Goal: Task Accomplishment & Management: Complete application form

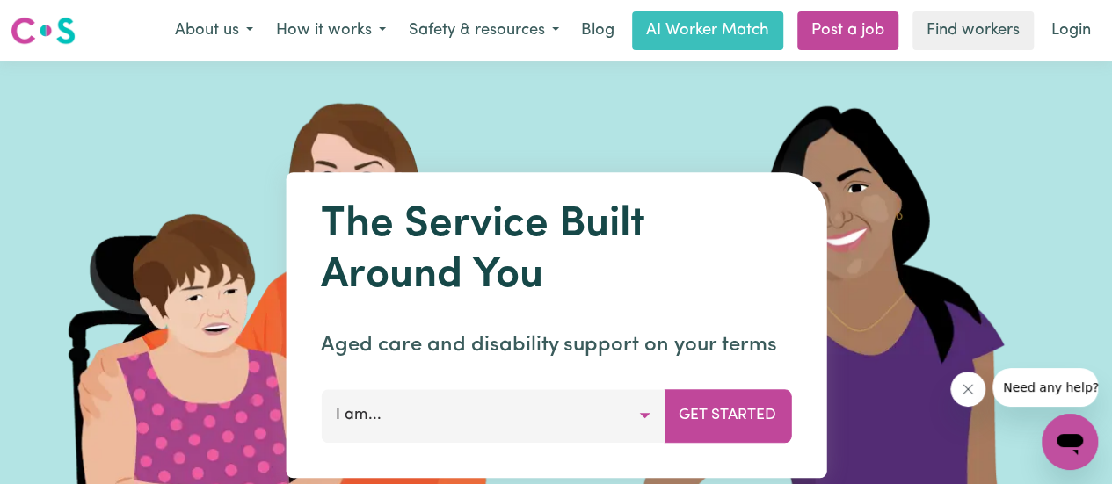
click at [402, 419] on button "I am..." at bounding box center [493, 415] width 344 height 53
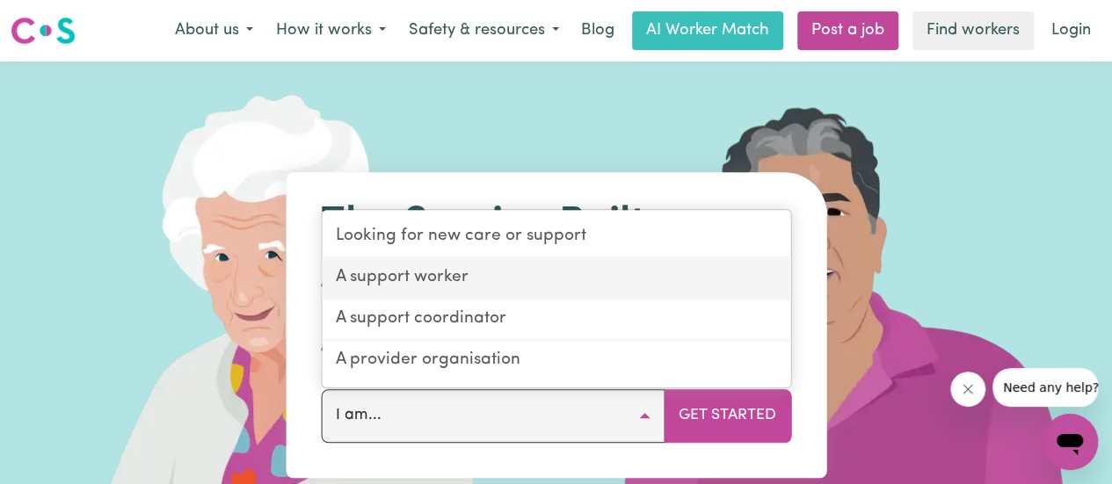
click at [421, 276] on link "A support worker" at bounding box center [556, 278] width 469 height 41
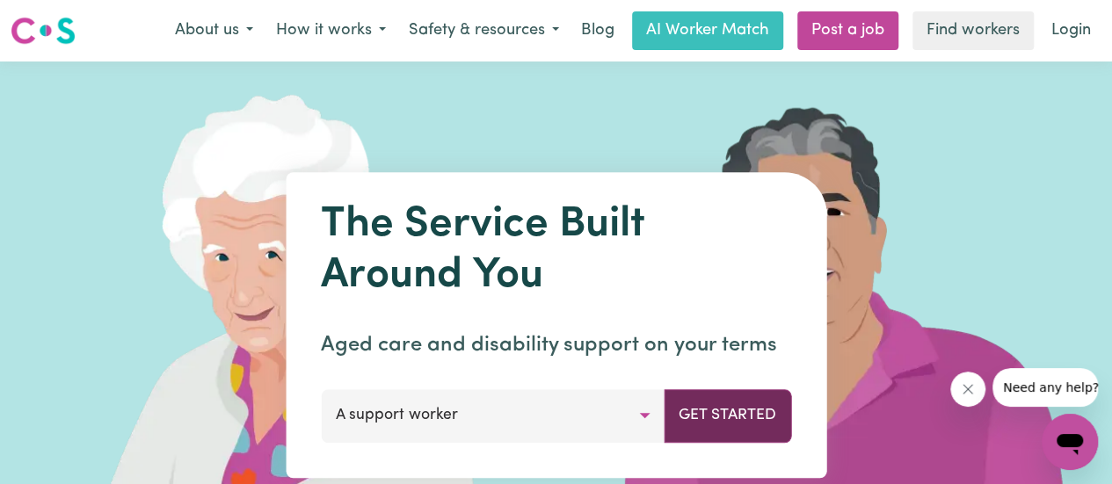
click at [749, 418] on button "Get Started" at bounding box center [727, 415] width 127 height 53
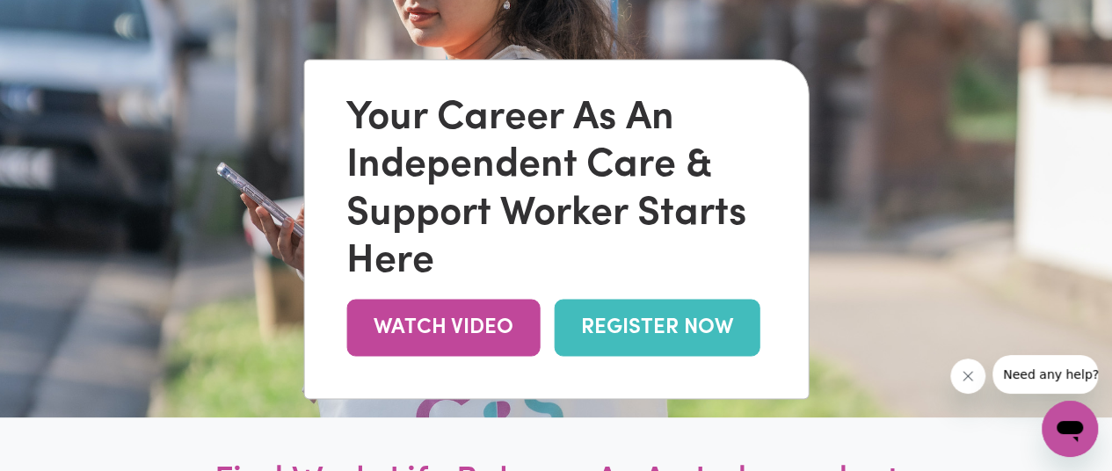
scroll to position [88, 0]
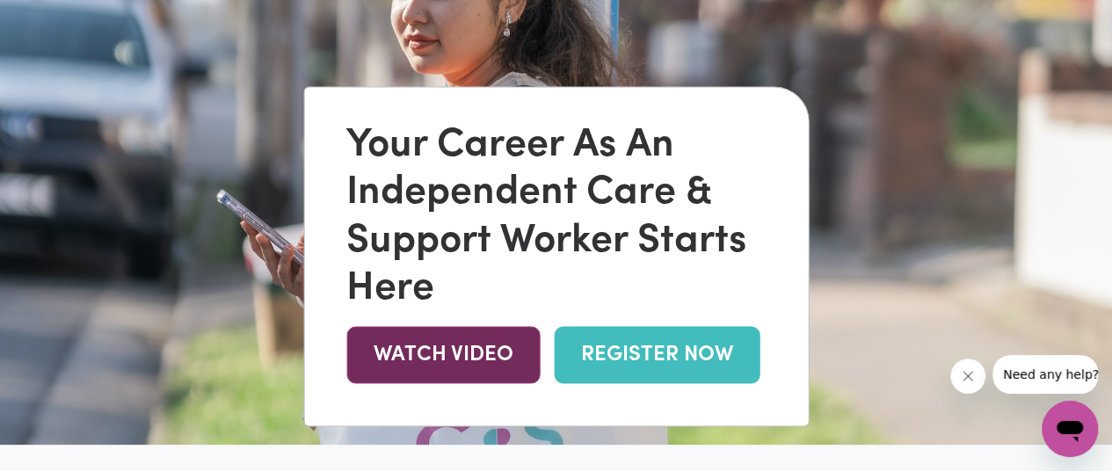
click at [459, 356] on link "WATCH VIDEO" at bounding box center [442, 354] width 193 height 57
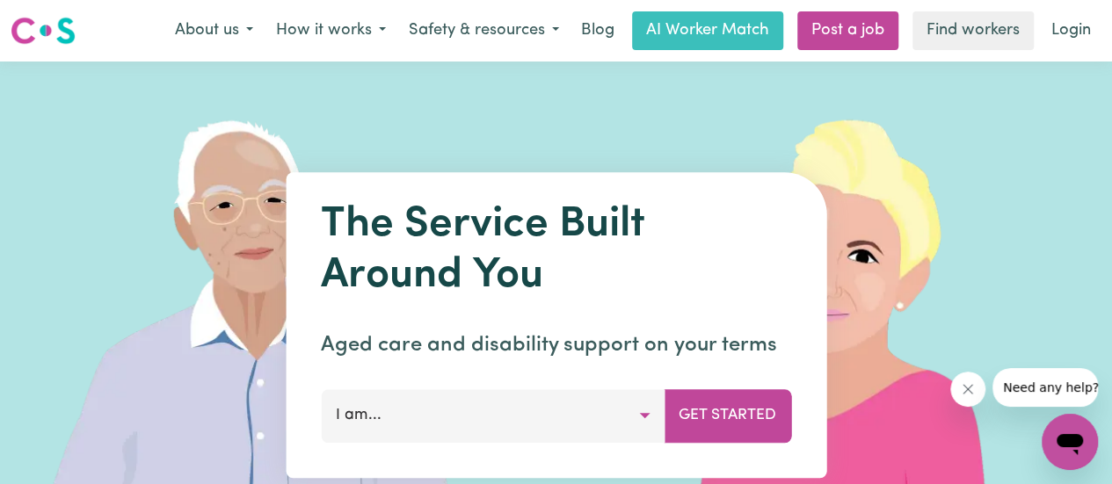
click at [643, 418] on button "I am..." at bounding box center [493, 415] width 344 height 53
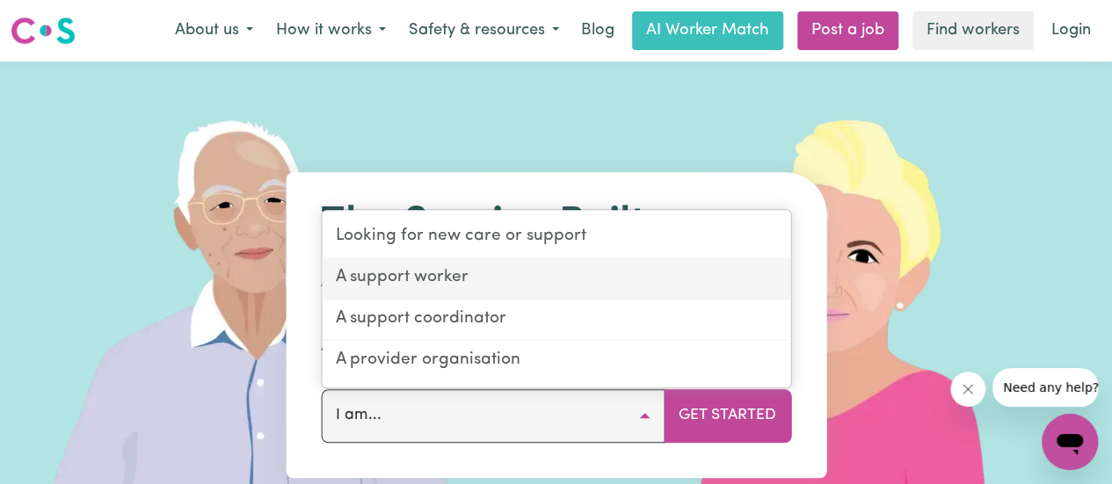
click at [434, 280] on link "A support worker" at bounding box center [556, 278] width 469 height 41
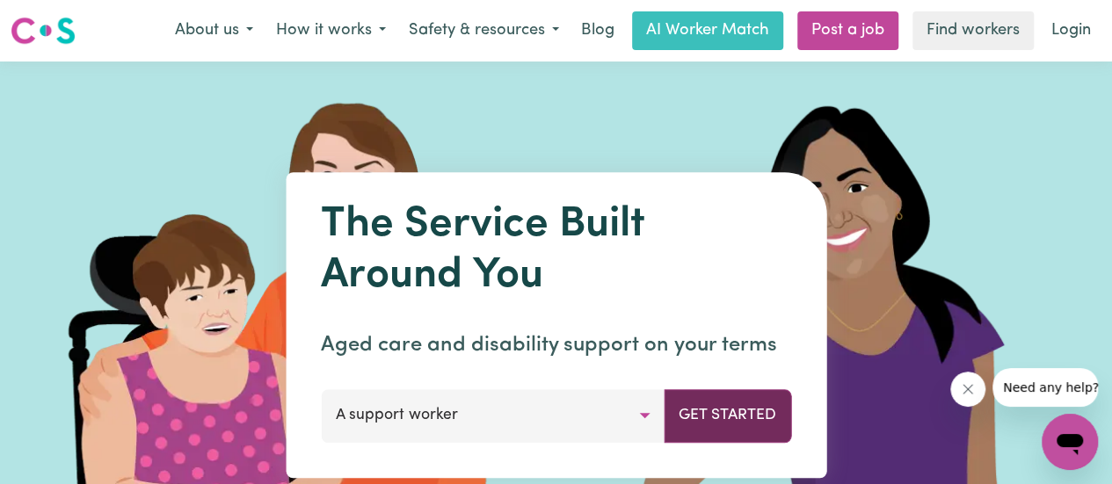
click at [708, 409] on button "Get Started" at bounding box center [727, 415] width 127 height 53
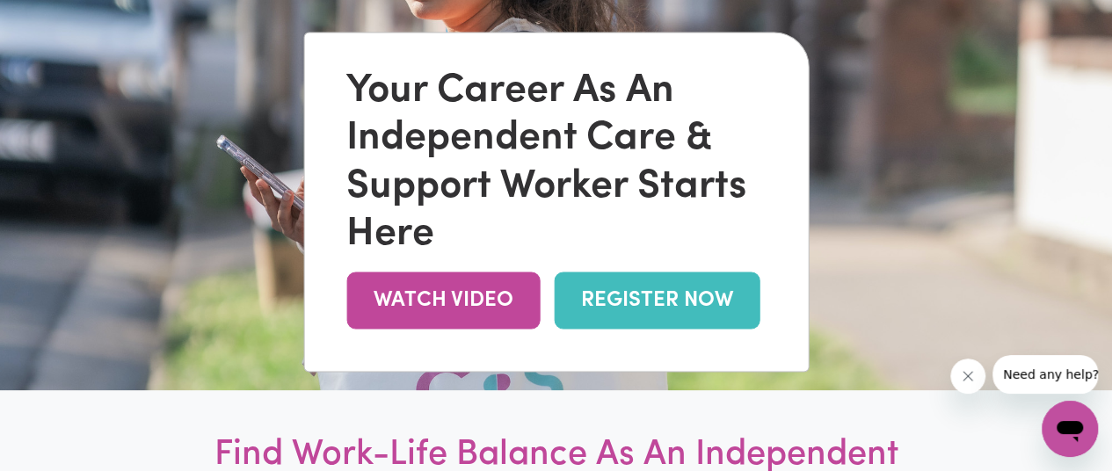
scroll to position [176, 0]
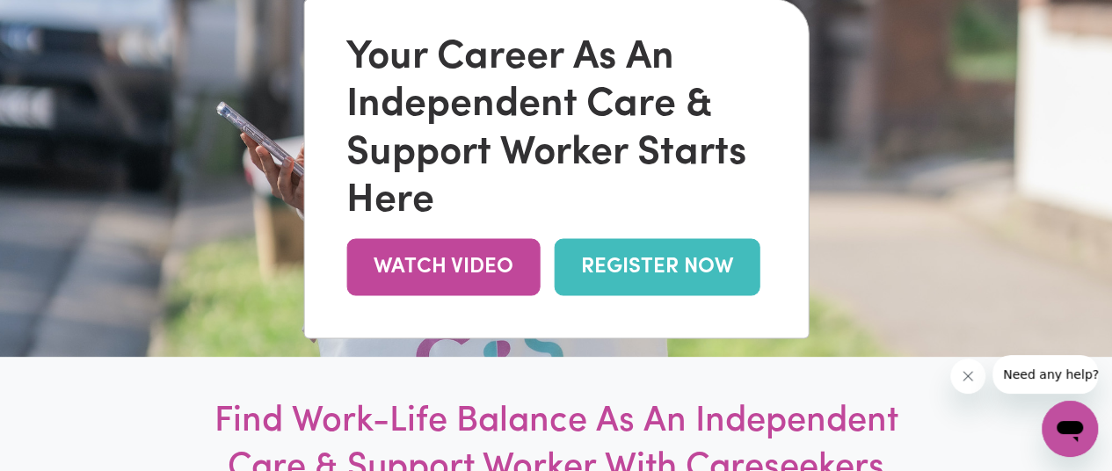
click at [621, 269] on link "REGISTER NOW" at bounding box center [657, 266] width 206 height 57
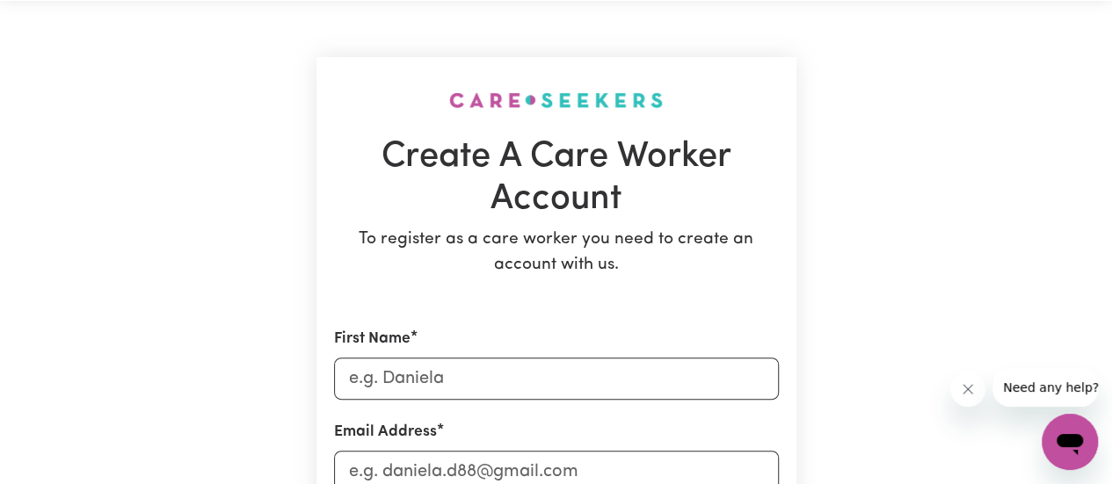
scroll to position [88, 0]
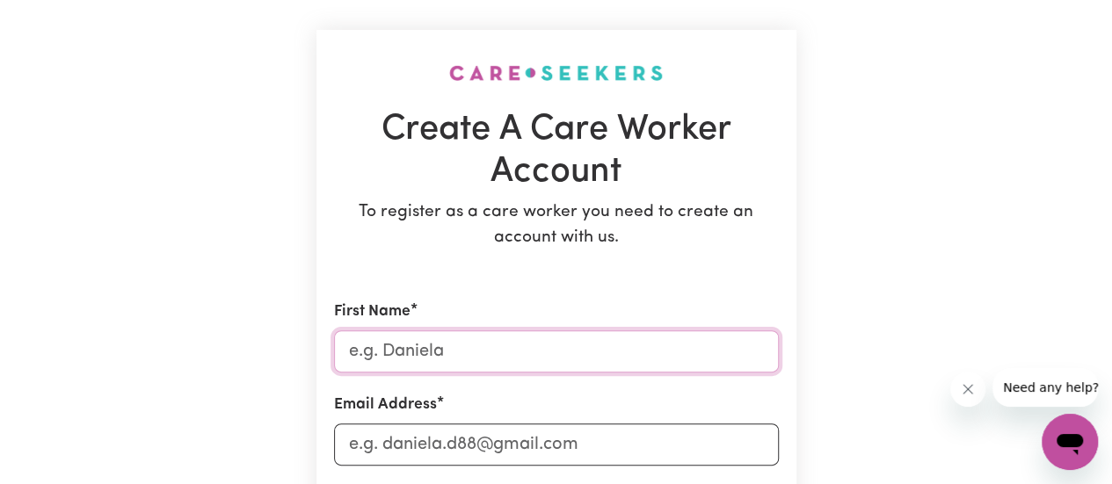
click at [450, 350] on input "First Name" at bounding box center [556, 352] width 445 height 42
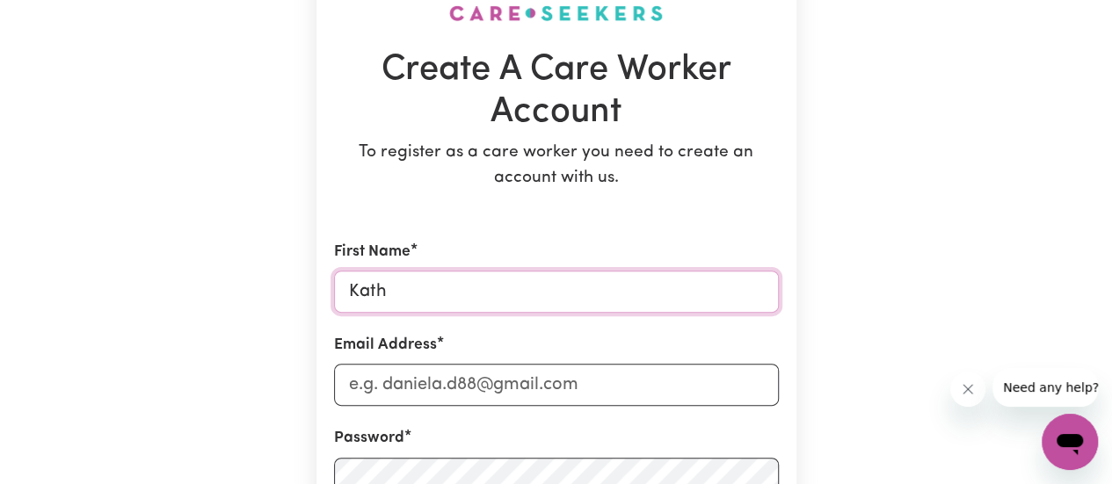
scroll to position [176, 0]
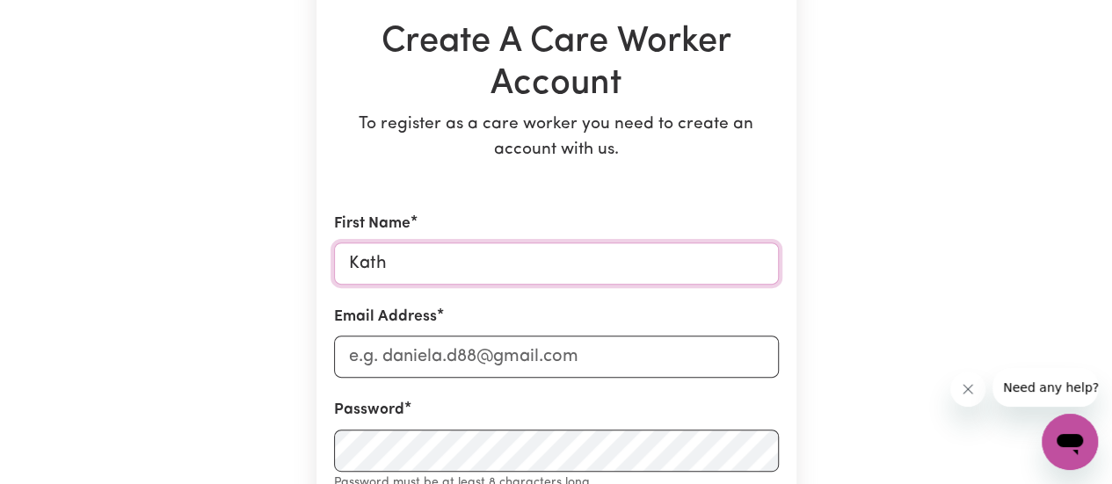
type input "Kath"
click at [396, 356] on input "Email Address" at bounding box center [556, 357] width 445 height 42
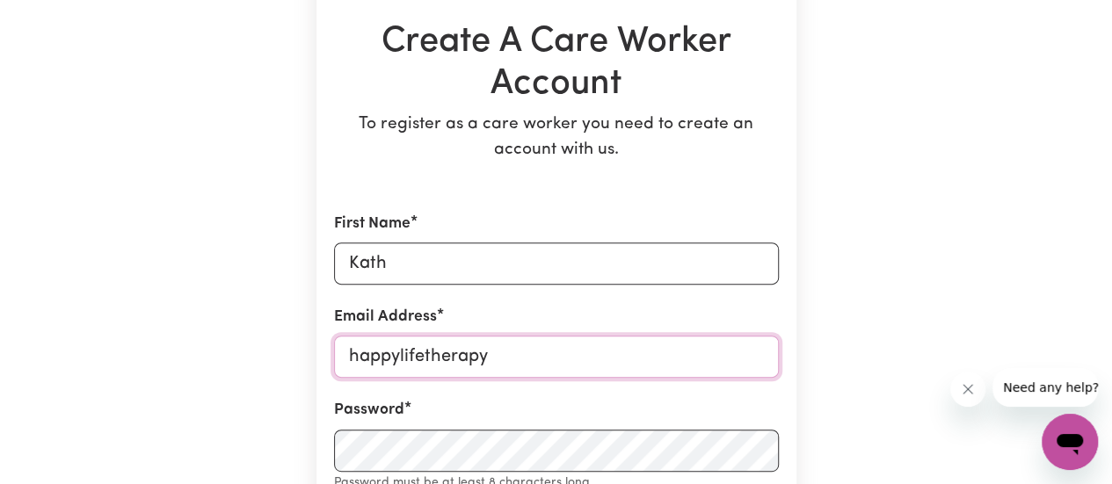
type input "happylifetherapy66@gmail.com"
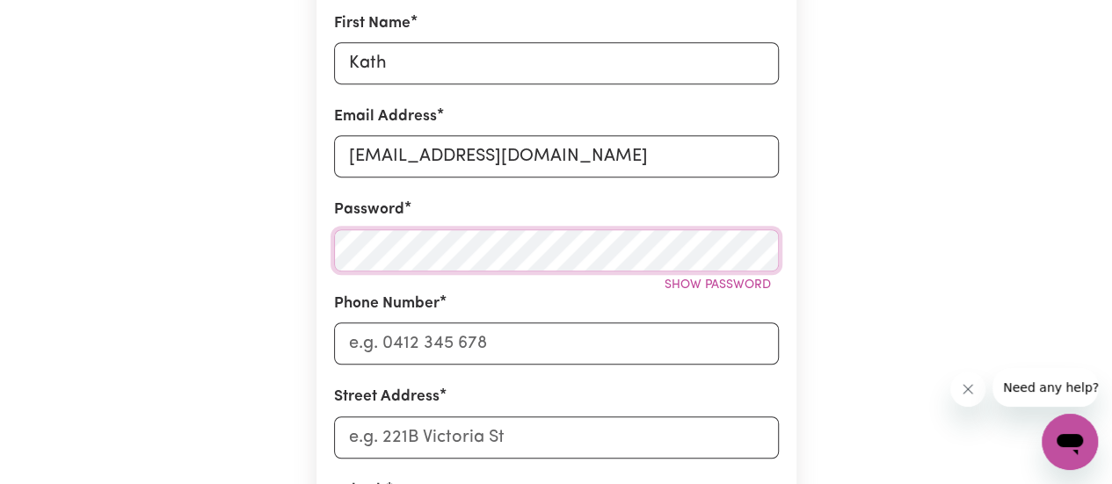
scroll to position [440, 0]
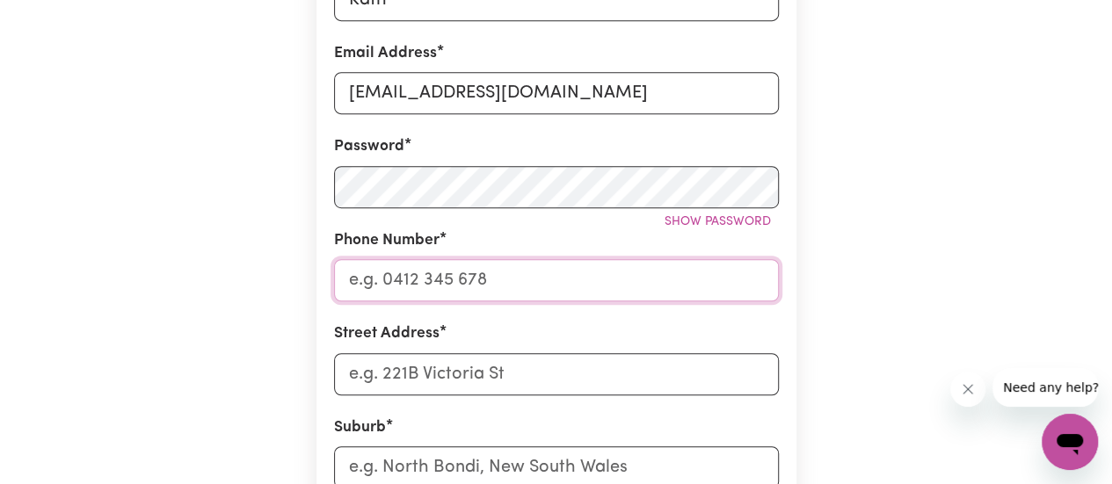
click at [364, 281] on input "Phone Number" at bounding box center [556, 280] width 445 height 42
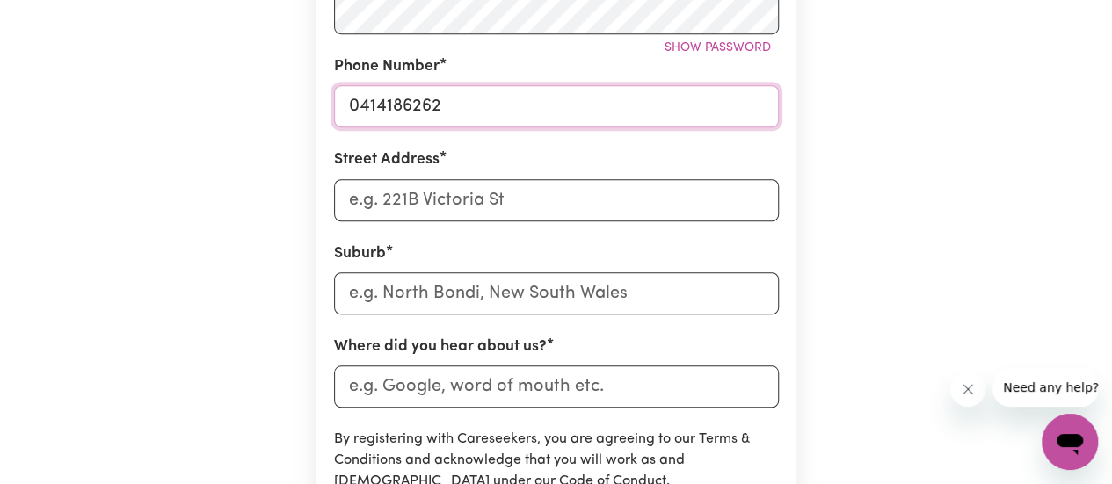
scroll to position [615, 0]
type input "0414186262"
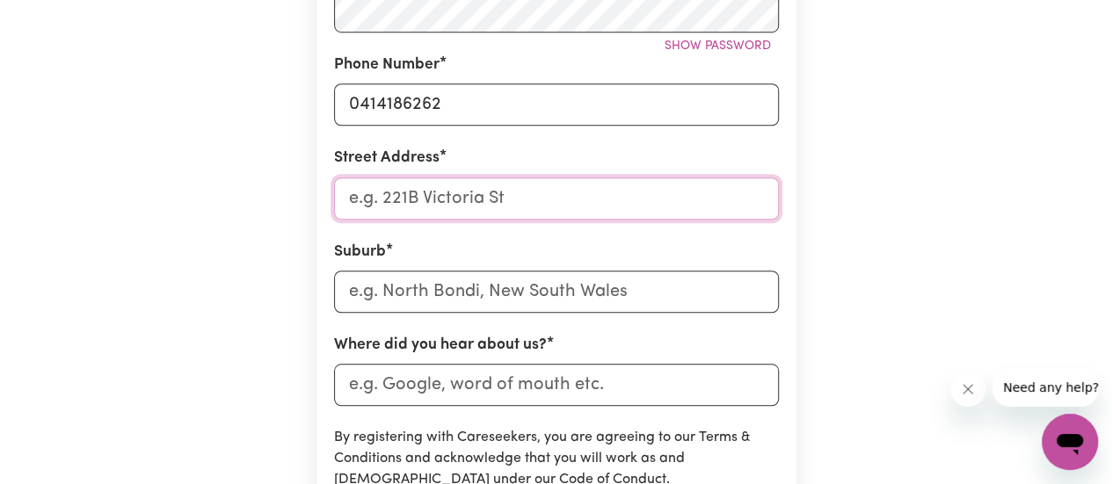
click at [358, 203] on input "Street Address" at bounding box center [556, 199] width 445 height 42
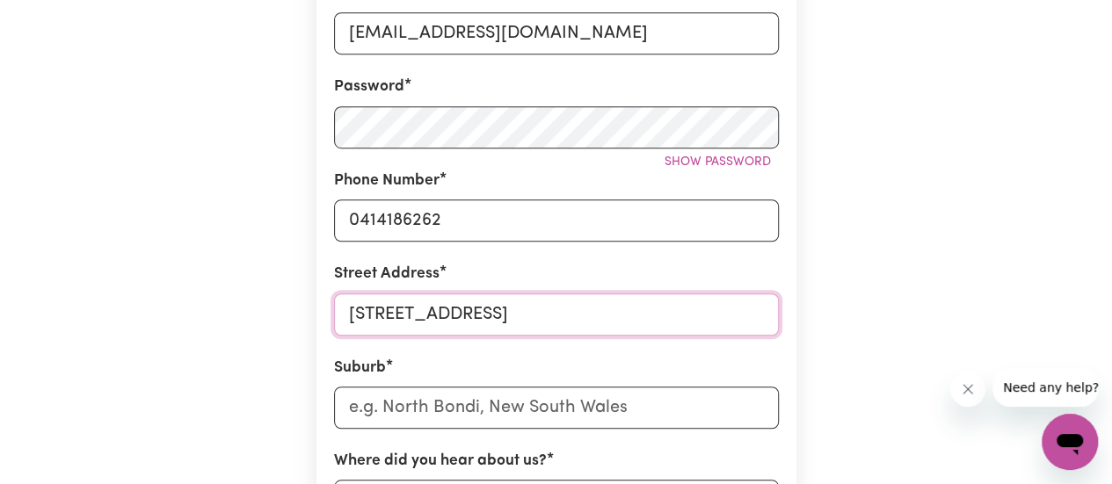
scroll to position [527, 0]
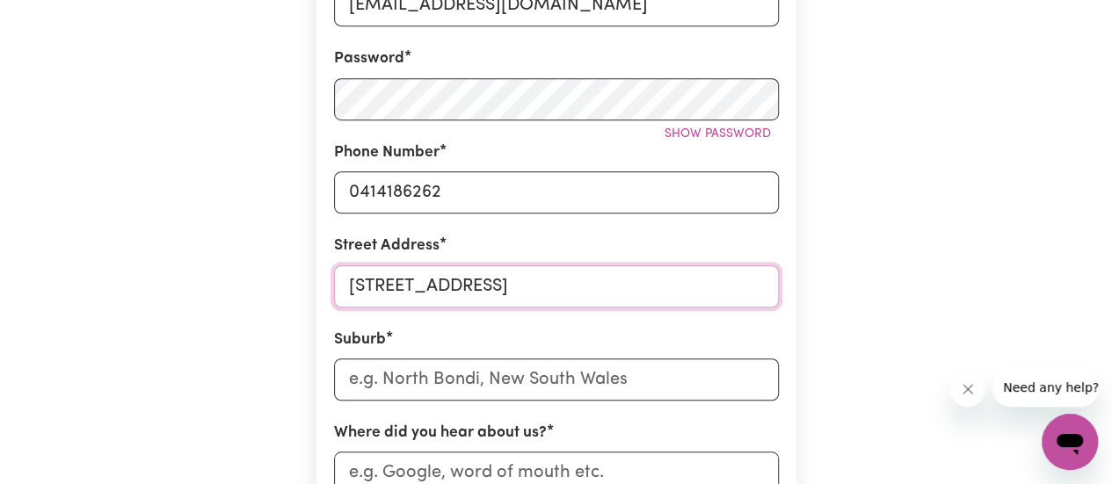
type input "23 Valencia Street"
click at [412, 386] on input "text" at bounding box center [556, 380] width 445 height 42
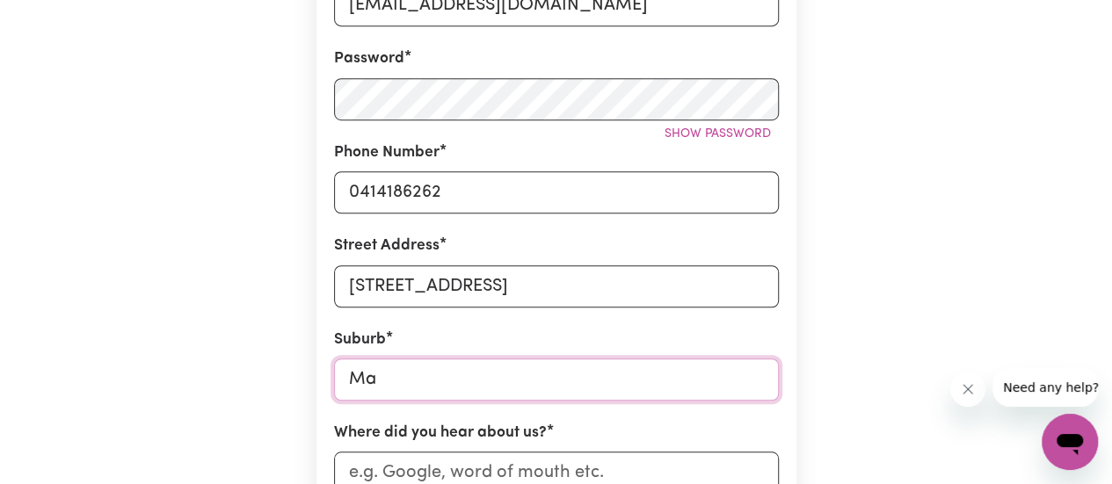
type input "Mar"
type input "MarAGLE, New South Wales, 2653"
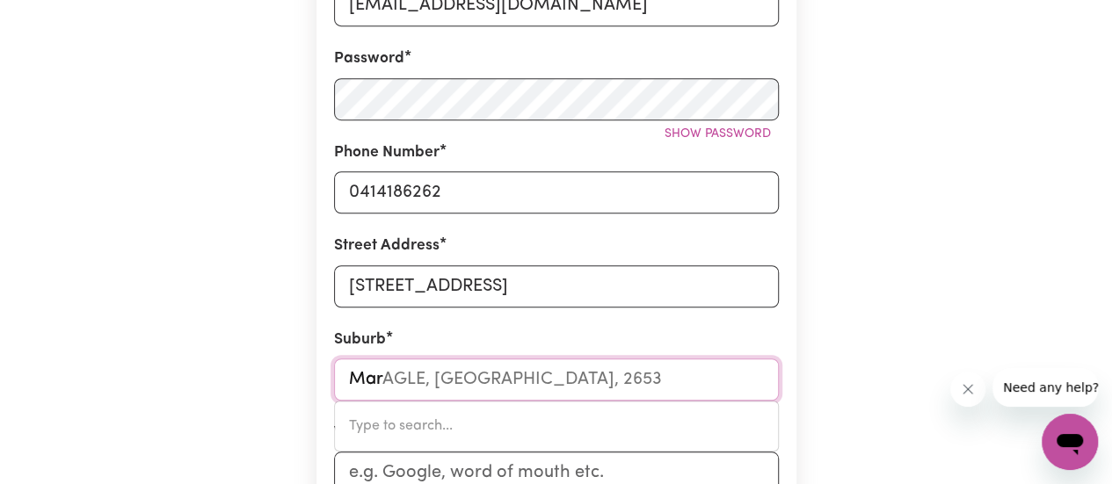
type input "Maro"
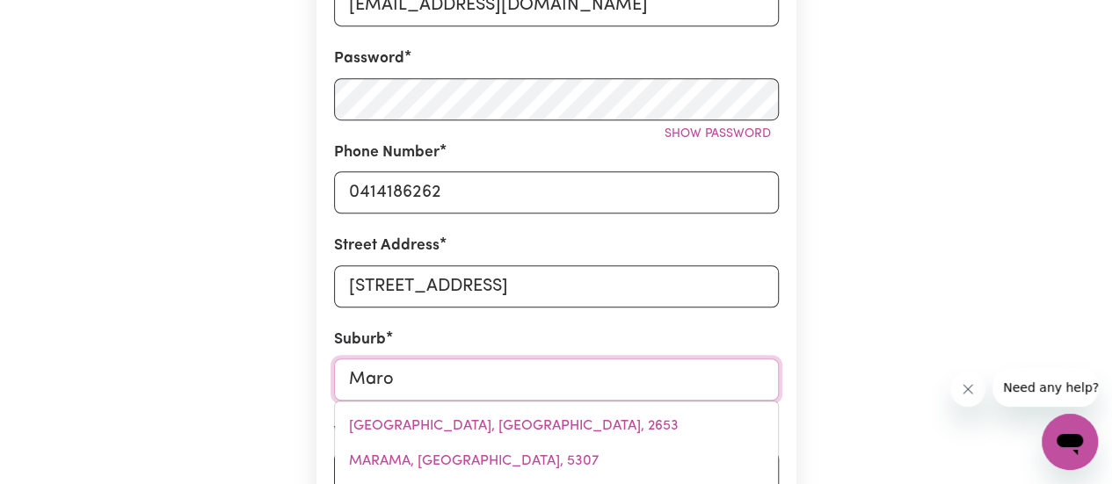
type input "Maroo"
type input "MarooCHY RIVER, Queensland, 4561"
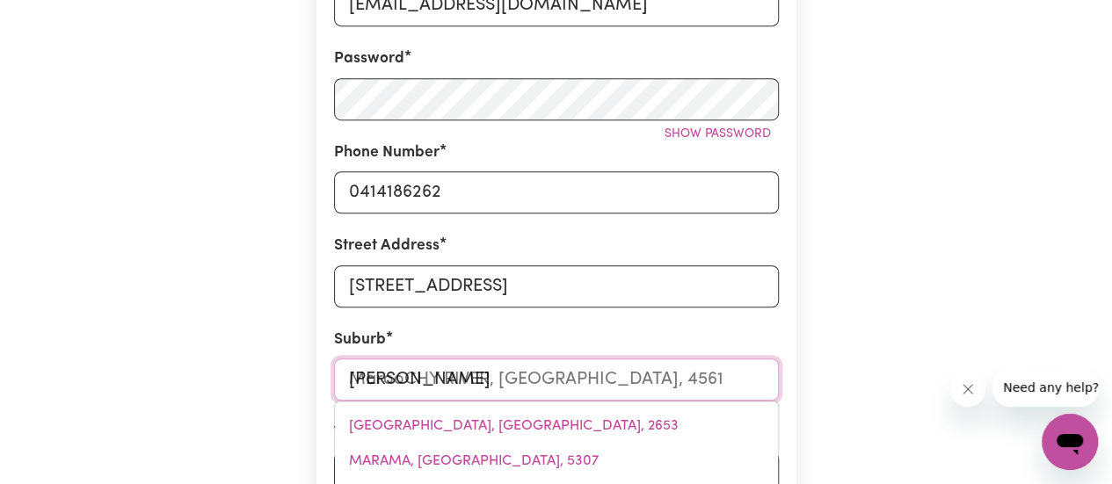
type input "Marooc"
type input "MaroocHY RIVER, Queensland, 4561"
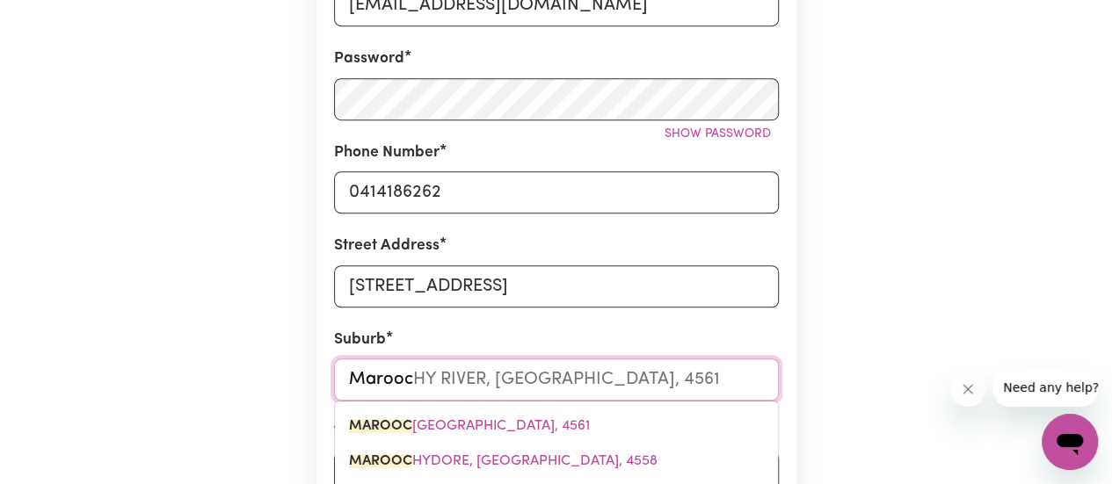
type input "Marooch"
type input "MaroochY RIVER, Queensland, 4561"
type input "Maroochy"
type input "Maroochy RIVER, Queensland, 4561"
type input "Maroochyd"
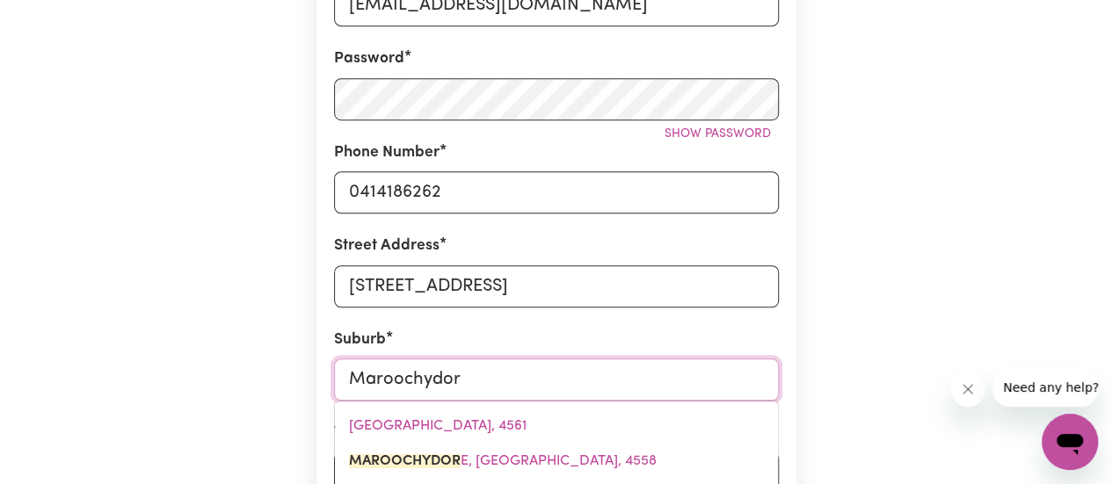
type input "Maroochydore"
type input "Maroochydore, Queensland, 4558"
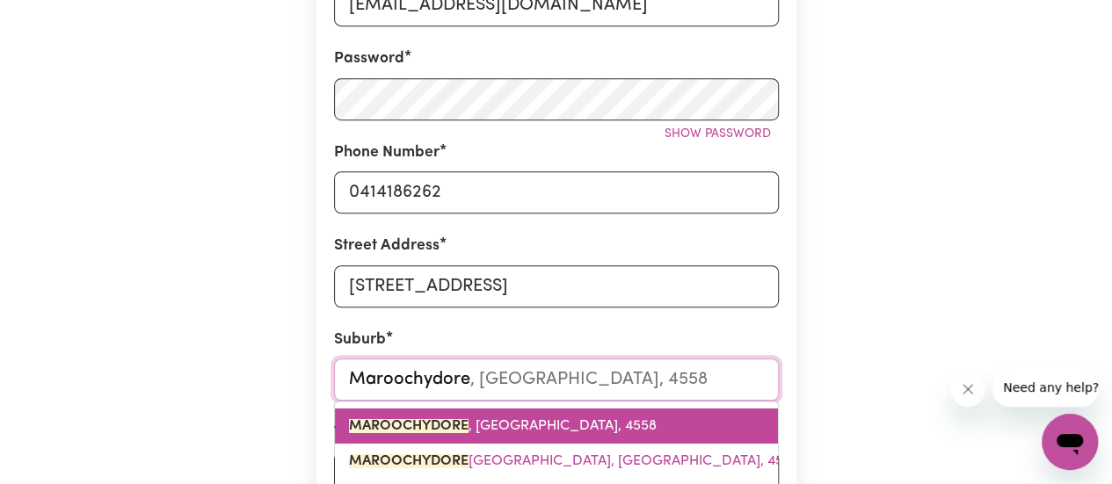
click at [464, 414] on link "MAROOCHYDORE , Queensland, 4558" at bounding box center [556, 426] width 443 height 35
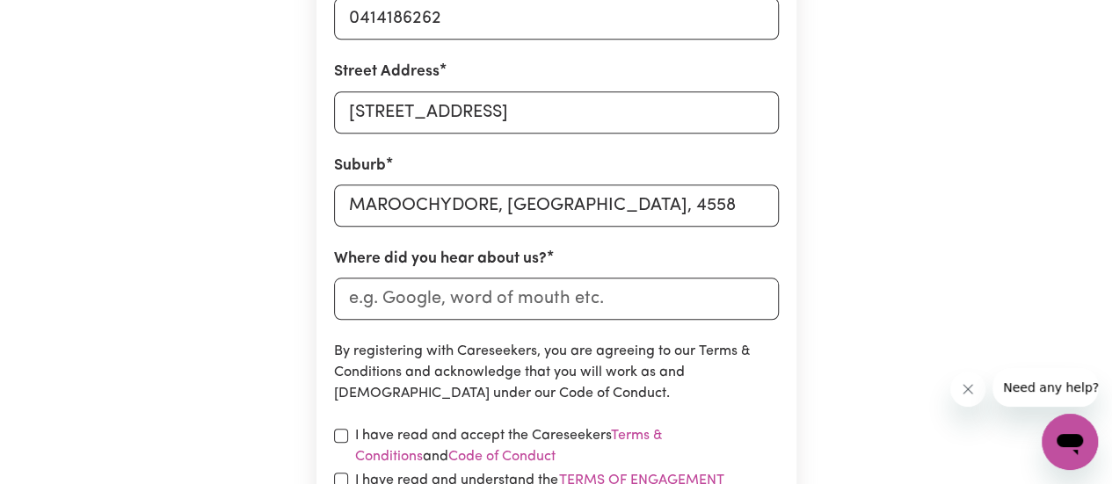
scroll to position [703, 0]
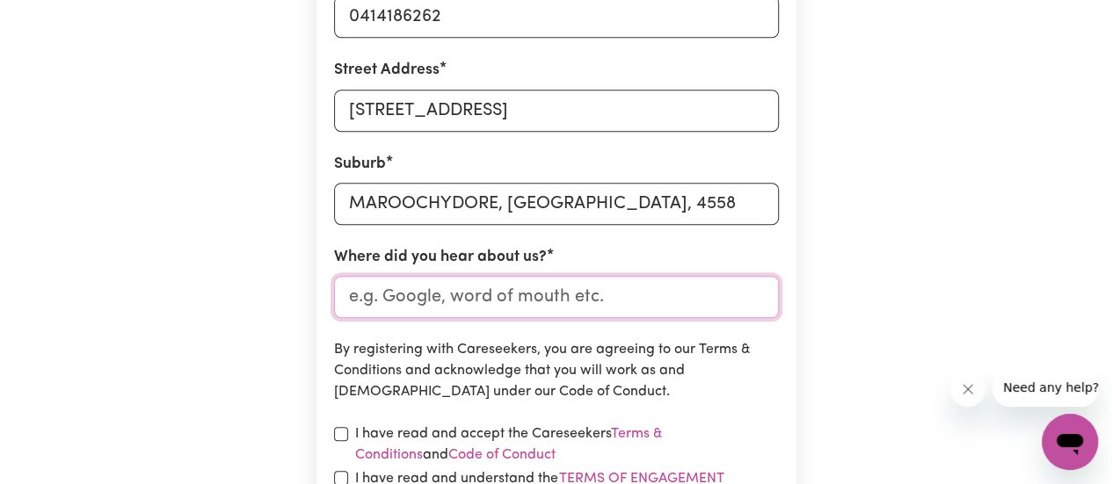
click at [388, 298] on input "Where did you hear about us?" at bounding box center [556, 297] width 445 height 42
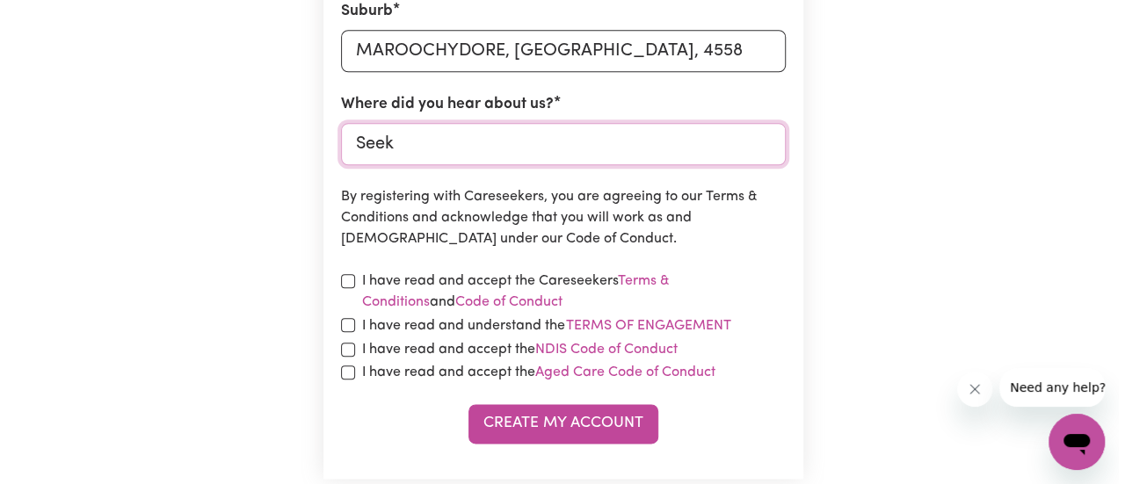
scroll to position [879, 0]
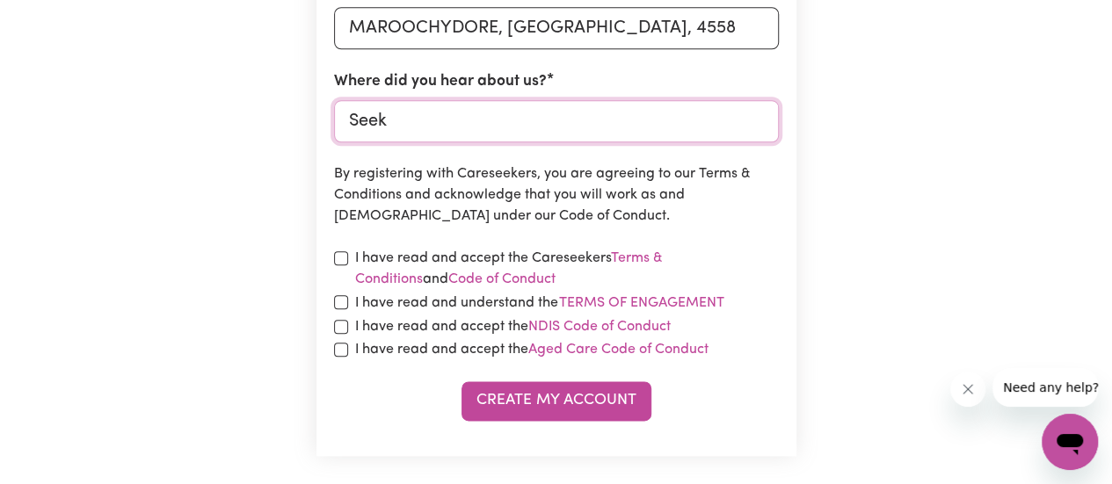
type input "Seek"
click at [339, 259] on input "checkbox" at bounding box center [341, 258] width 14 height 14
checkbox input "true"
click at [635, 304] on button "Terms of Engagement" at bounding box center [641, 303] width 167 height 23
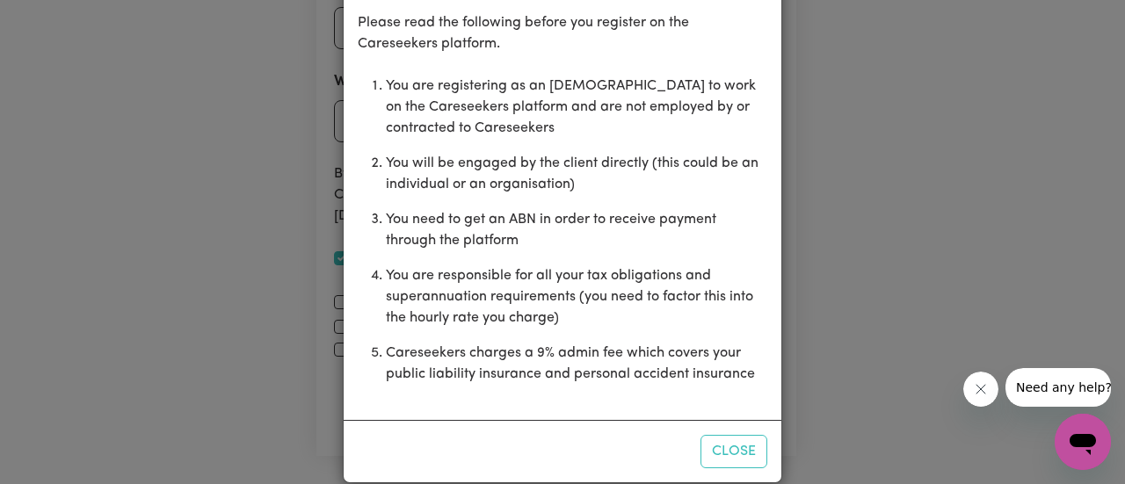
scroll to position [0, 0]
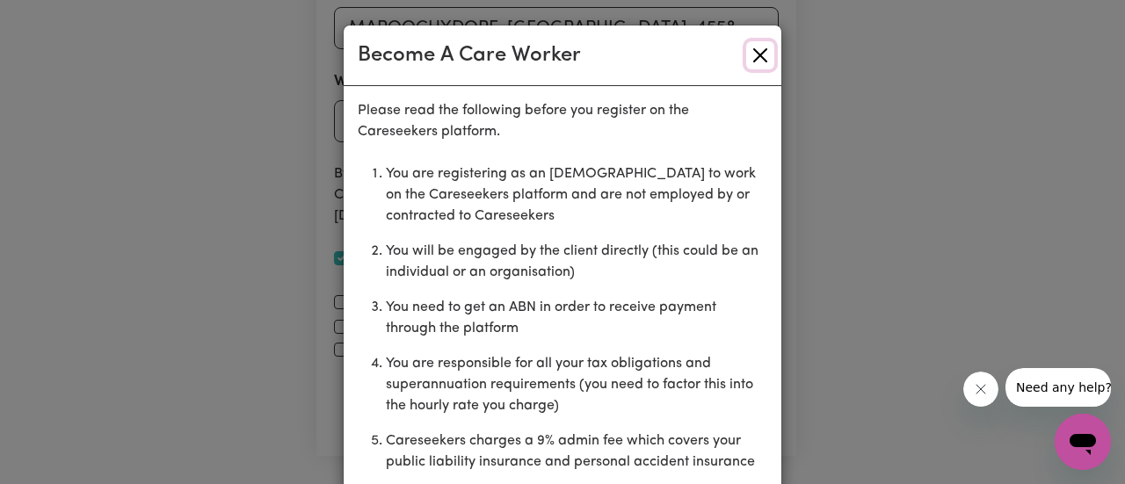
click at [757, 61] on button "Close" at bounding box center [760, 55] width 28 height 28
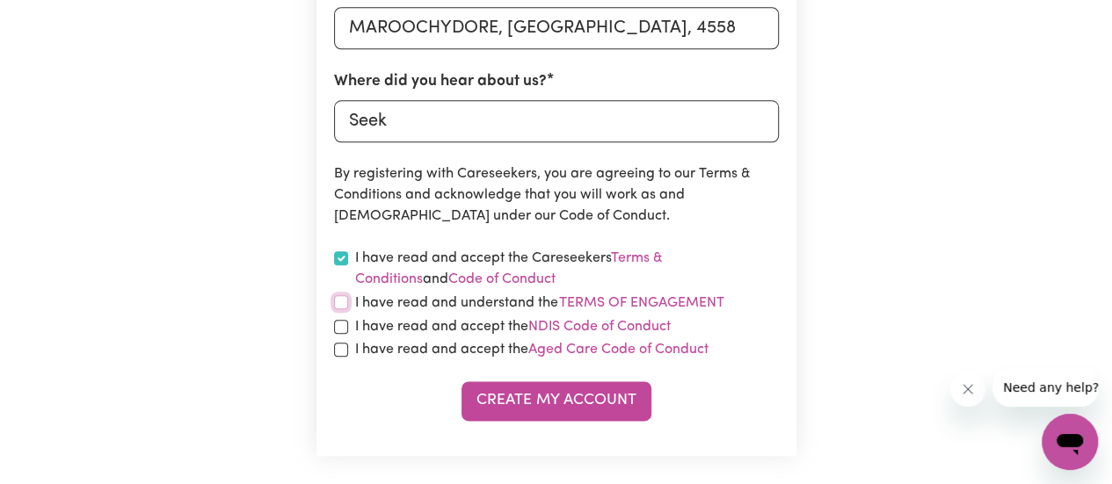
click at [338, 302] on input "checkbox" at bounding box center [341, 302] width 14 height 14
checkbox input "true"
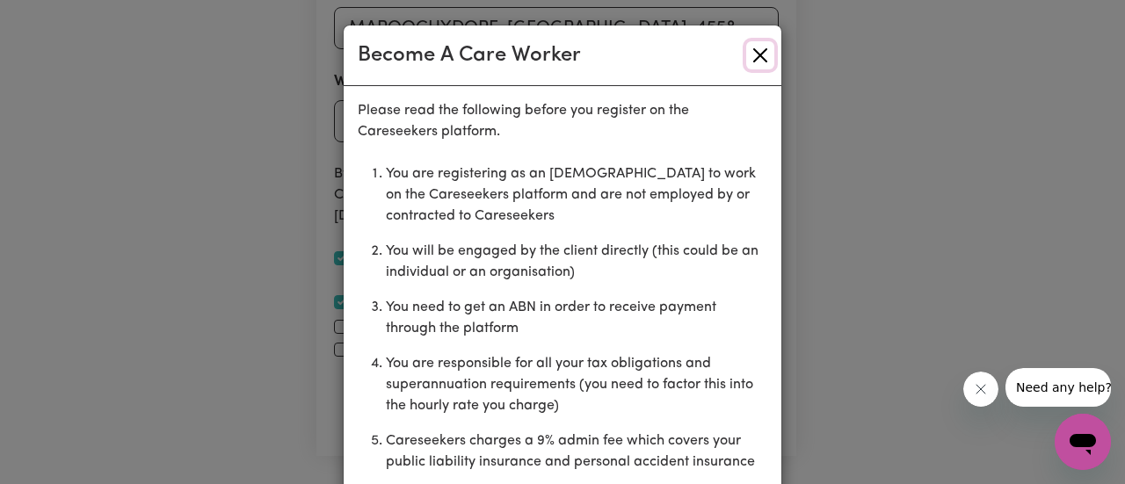
click at [759, 53] on button "Close" at bounding box center [760, 55] width 28 height 28
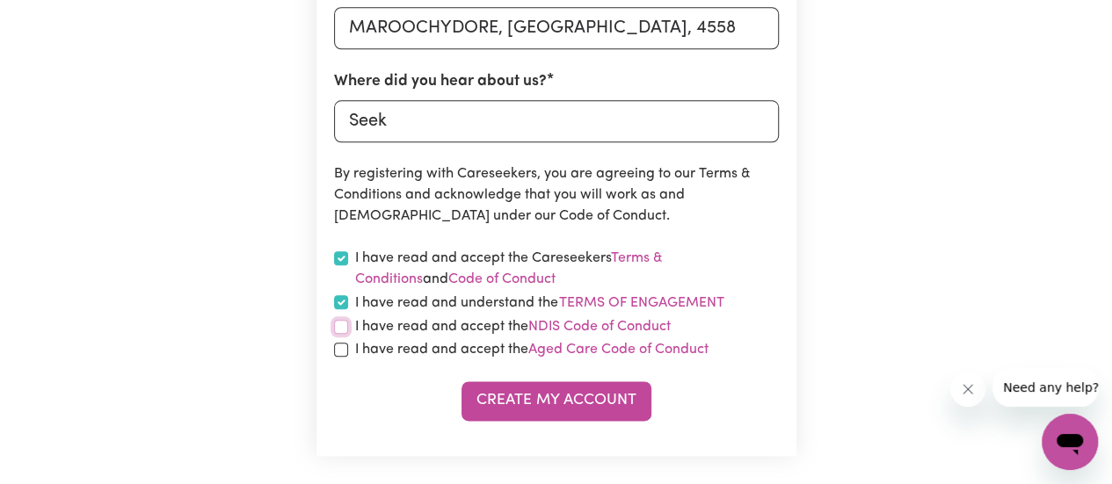
click at [336, 328] on input "checkbox" at bounding box center [341, 327] width 14 height 14
checkbox input "true"
click at [341, 352] on input "checkbox" at bounding box center [341, 350] width 14 height 14
checkbox input "true"
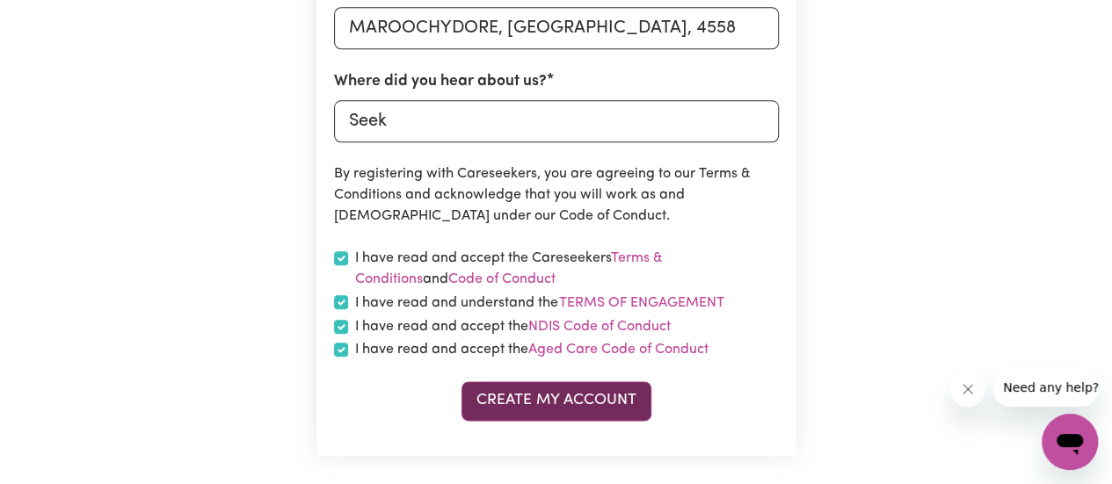
click at [545, 413] on button "Create My Account" at bounding box center [556, 401] width 190 height 39
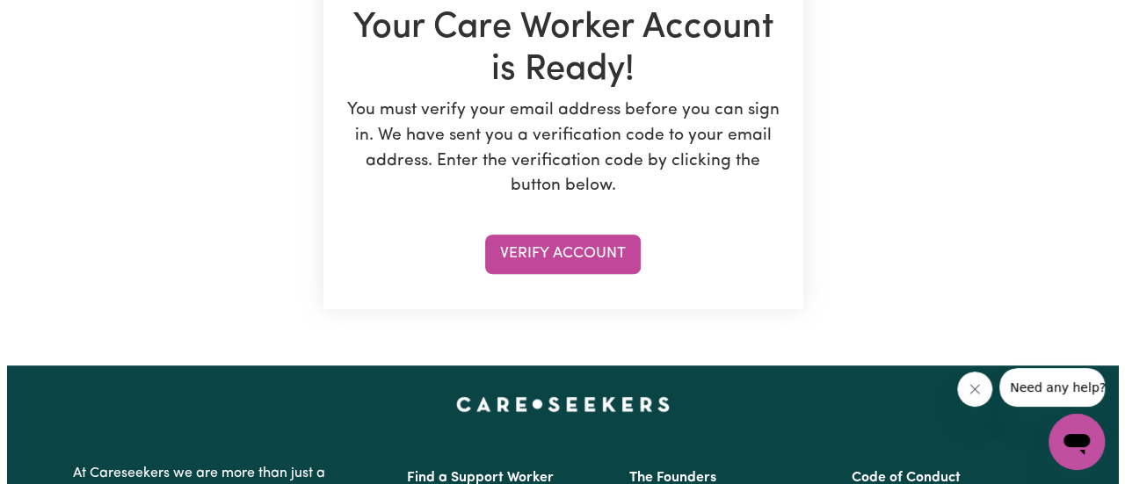
scroll to position [264, 0]
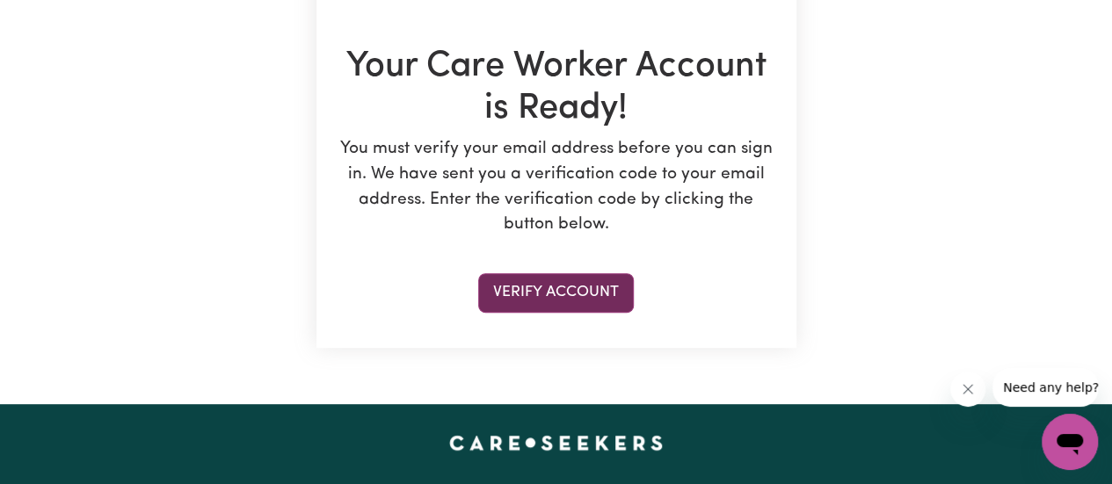
click at [579, 305] on button "Verify Account" at bounding box center [556, 292] width 156 height 39
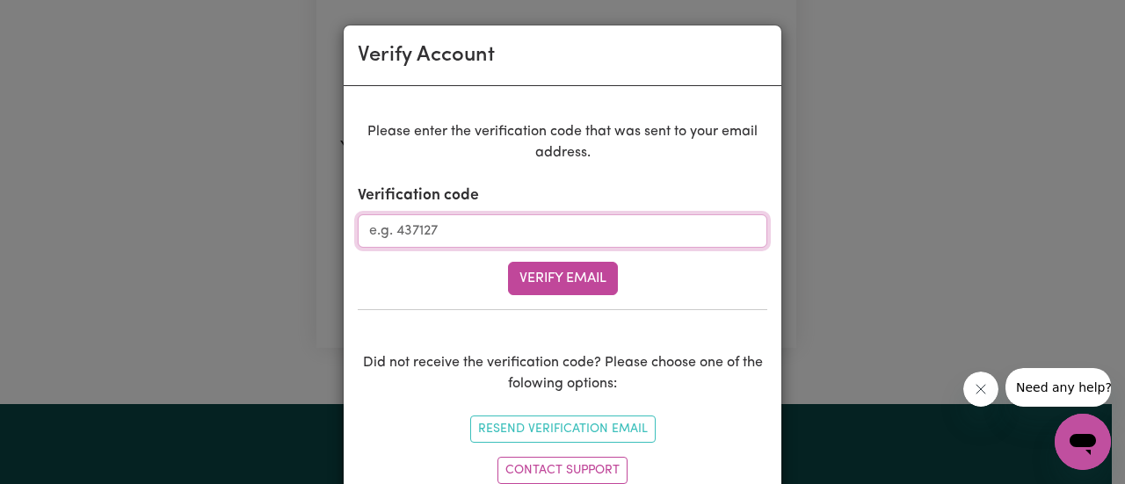
click at [467, 226] on input "Verification code" at bounding box center [563, 230] width 410 height 33
paste input "580569"
type input "580569"
click at [552, 273] on button "Verify Email" at bounding box center [563, 278] width 110 height 33
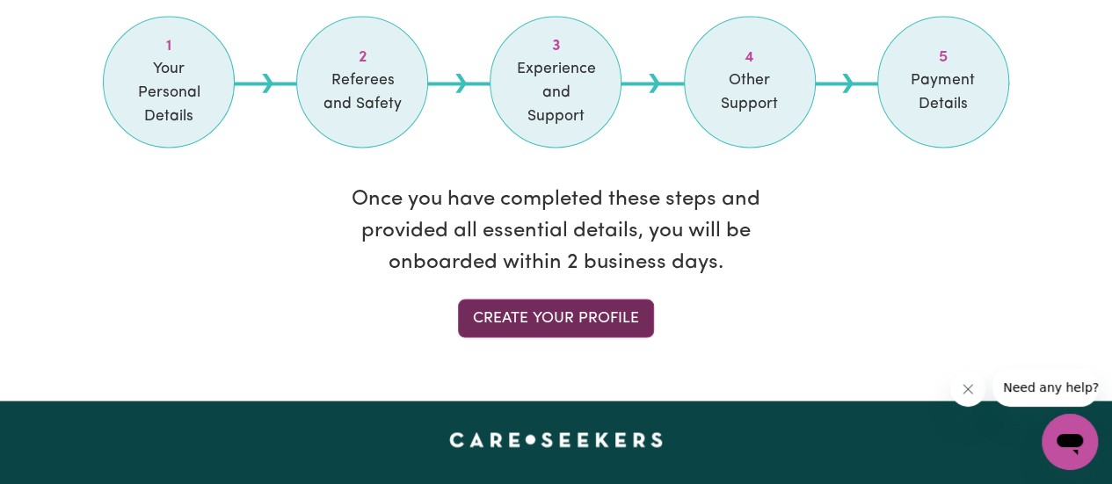
scroll to position [1582, 0]
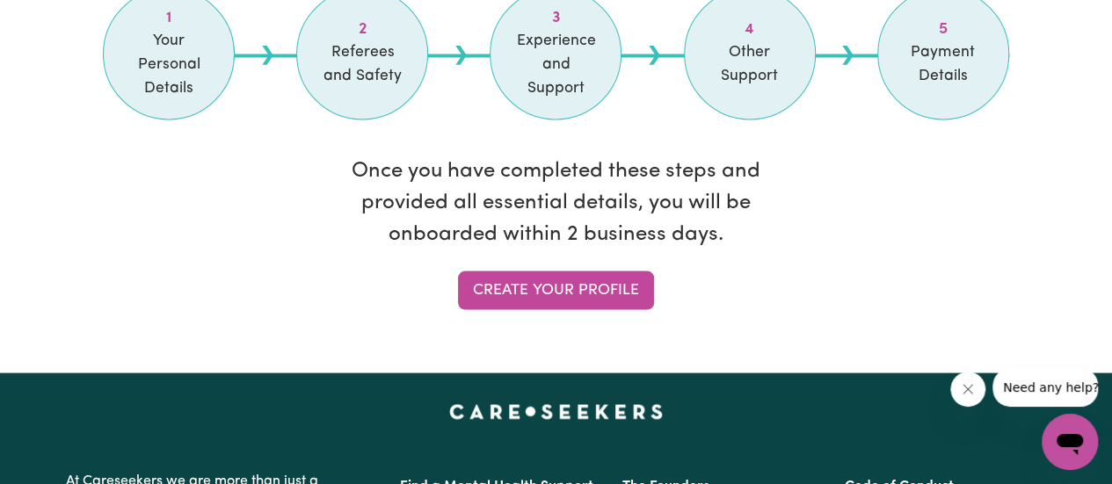
click at [622, 476] on li "The Founders" at bounding box center [722, 486] width 201 height 30
